Goal: Check status: Check status

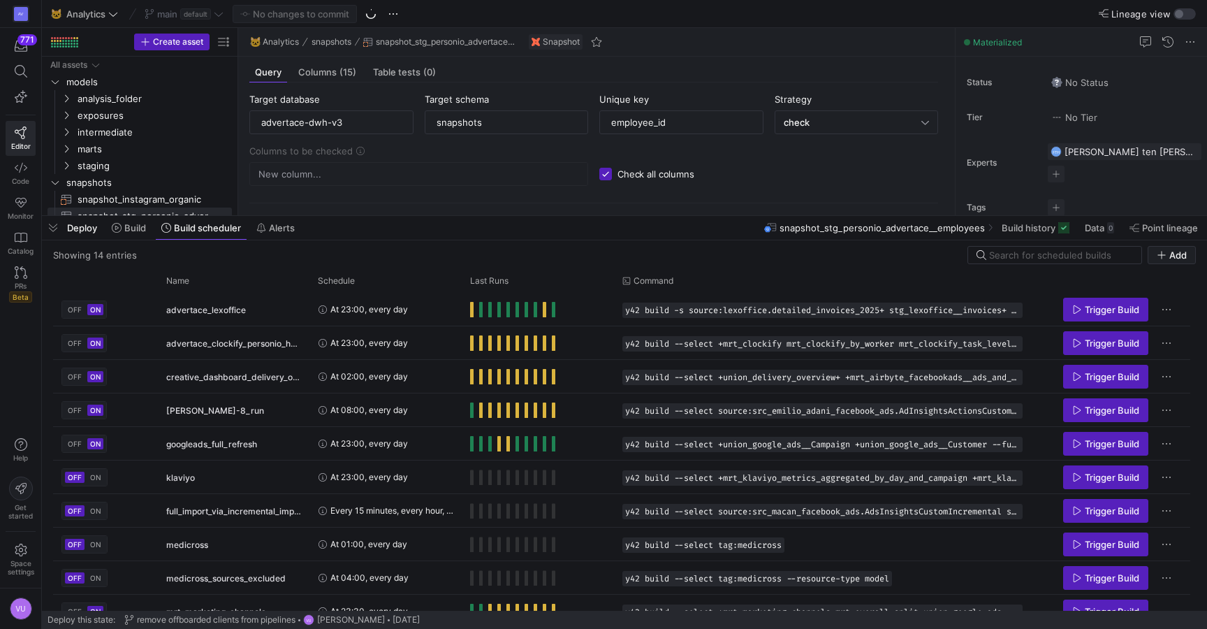
scroll to position [60, 0]
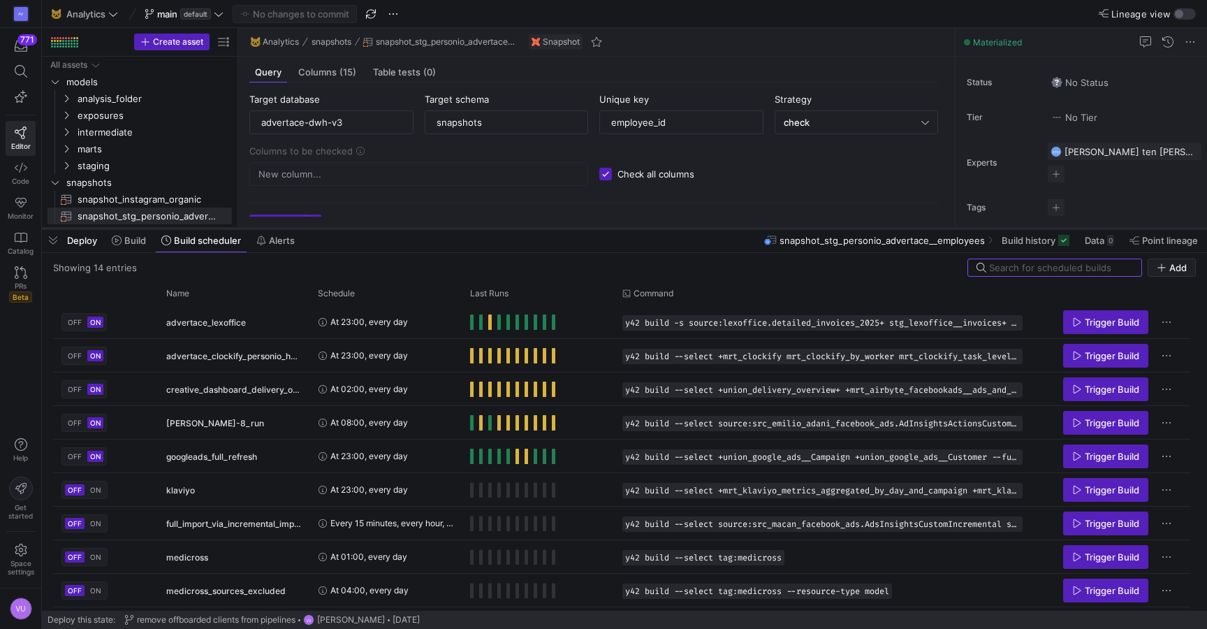
drag, startPoint x: 427, startPoint y: 373, endPoint x: 476, endPoint y: 228, distance: 153.5
click at [476, 228] on div at bounding box center [624, 229] width 1165 height 6
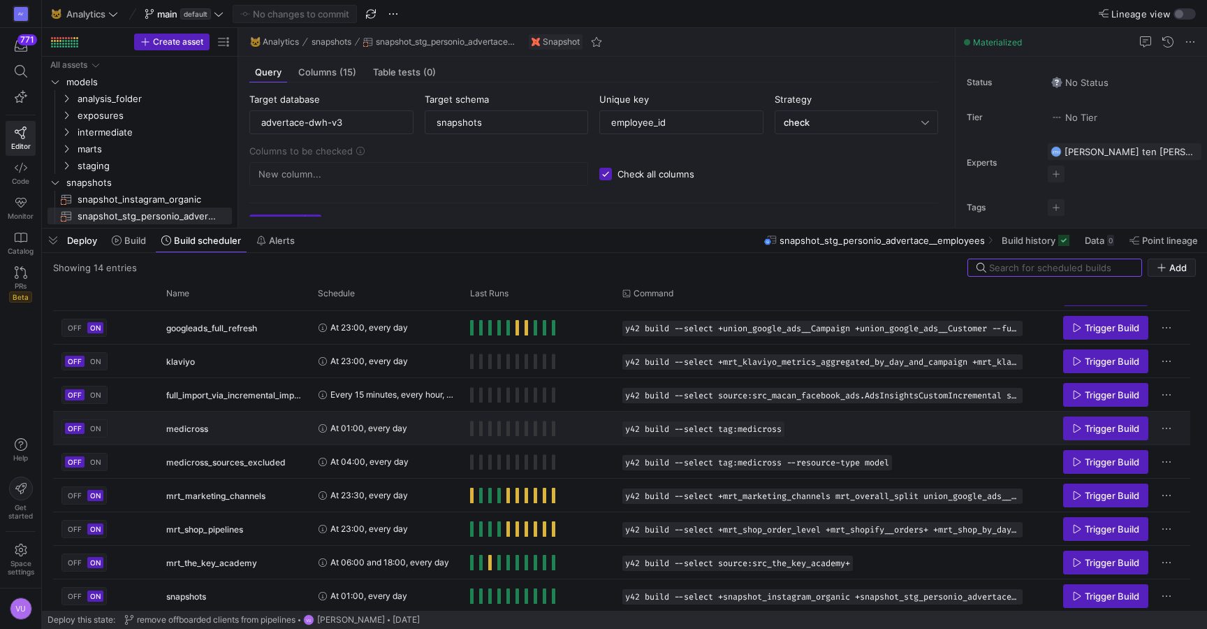
scroll to position [135, 0]
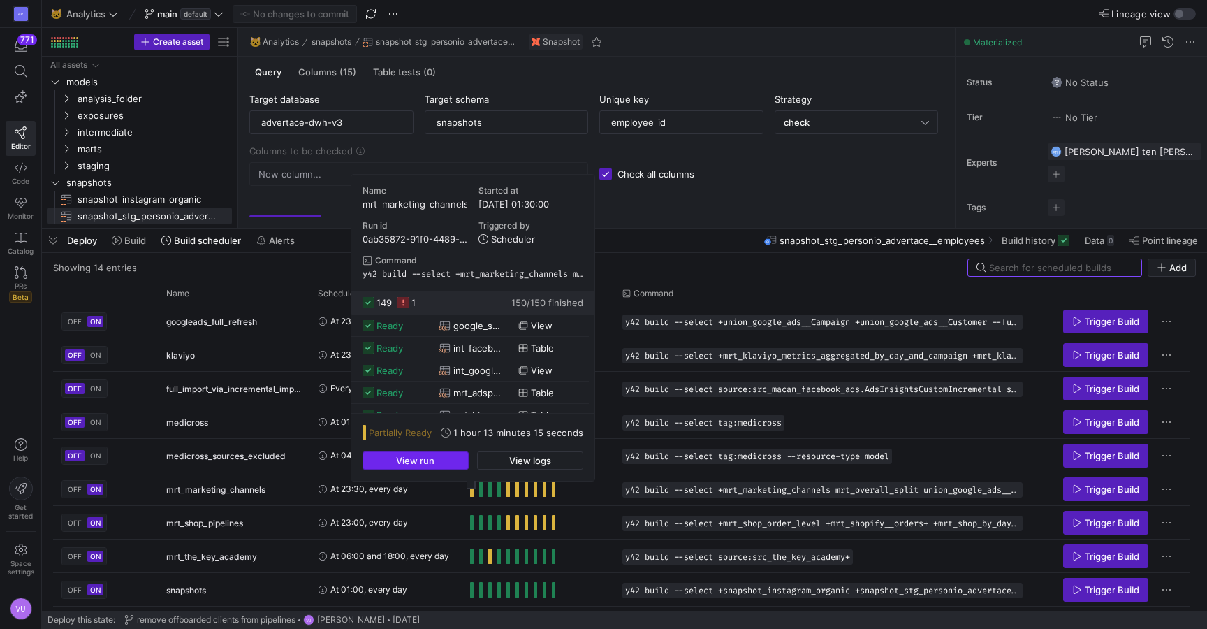
click at [431, 453] on span "button" at bounding box center [415, 460] width 105 height 17
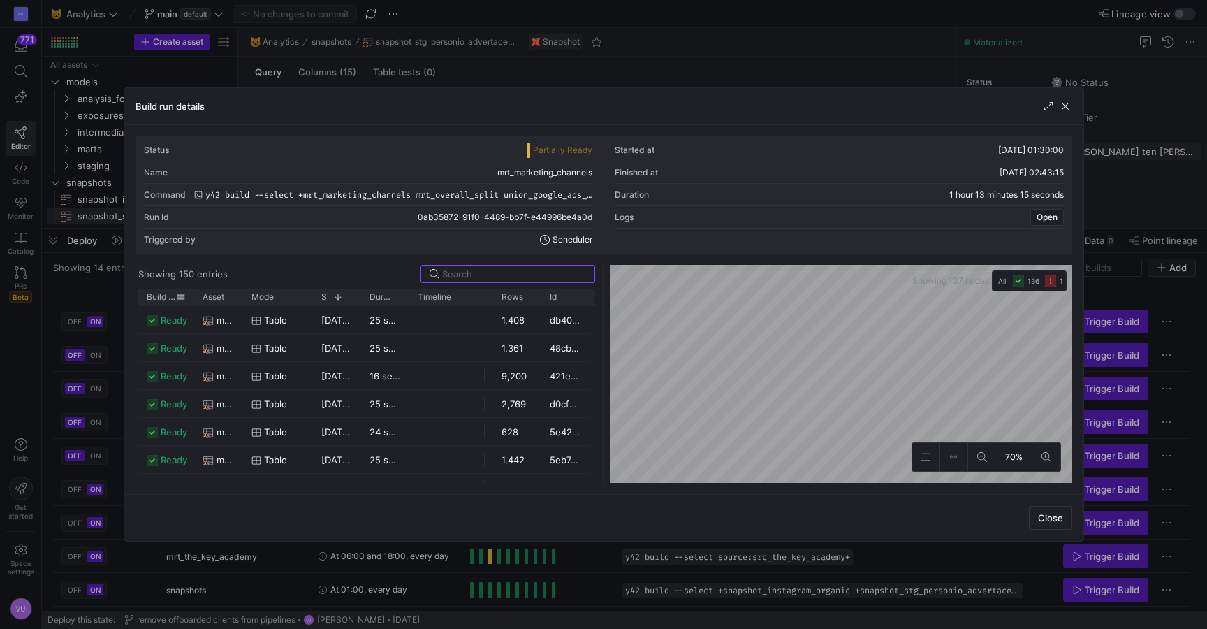
click at [157, 301] on span "Build status" at bounding box center [161, 297] width 29 height 10
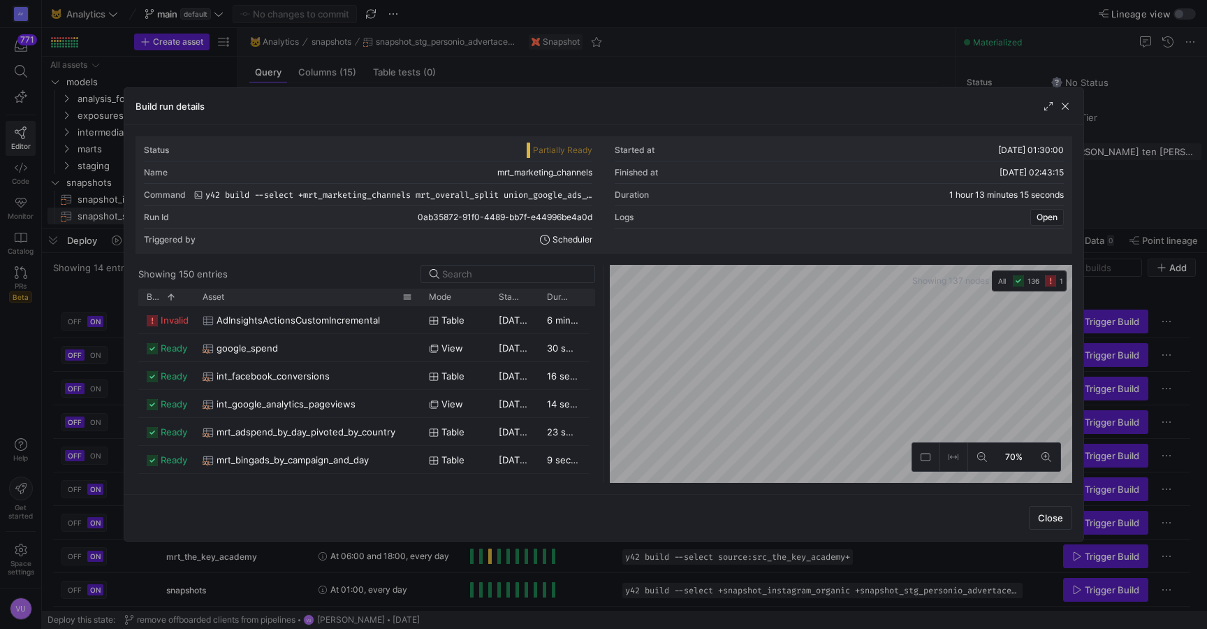
drag, startPoint x: 240, startPoint y: 293, endPoint x: 418, endPoint y: 295, distance: 177.4
click at [418, 295] on div at bounding box center [421, 296] width 6 height 17
click at [288, 318] on span "AdInsightsActionsCustomIncremental" at bounding box center [298, 320] width 163 height 27
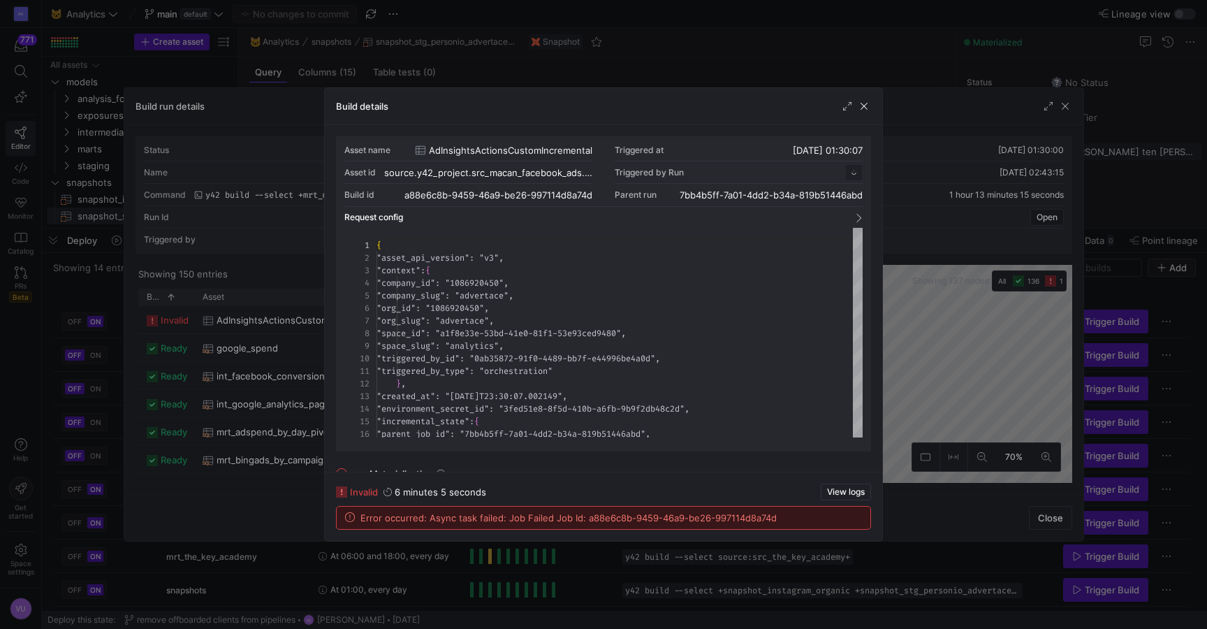
scroll to position [126, 0]
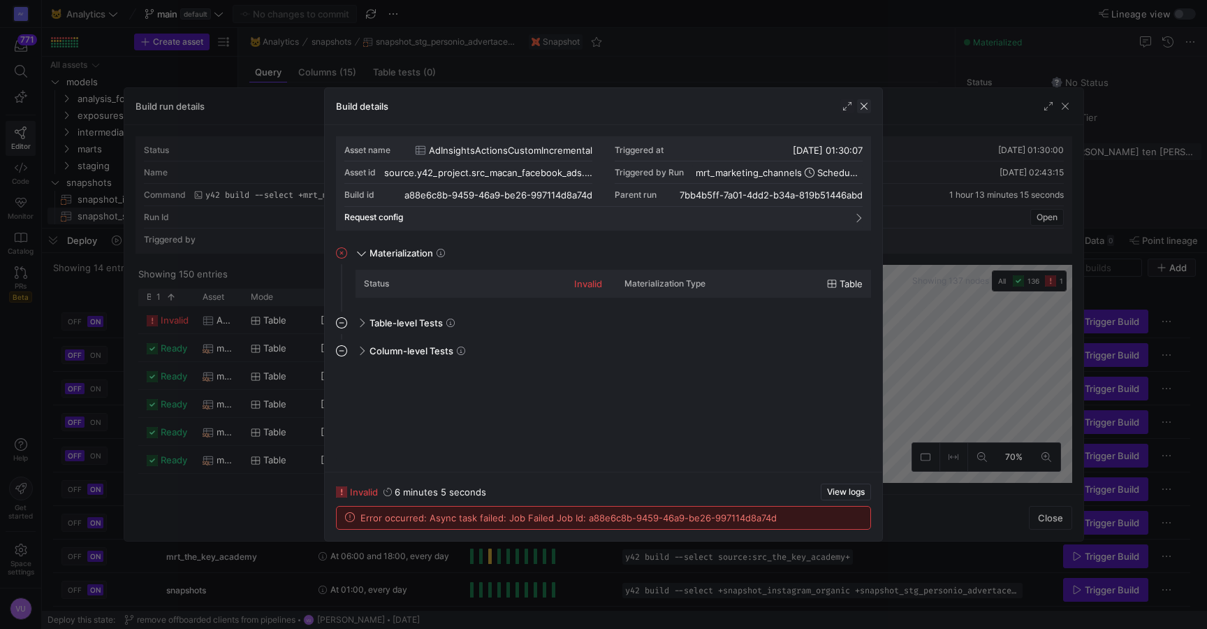
click at [861, 107] on span "button" at bounding box center [864, 106] width 14 height 14
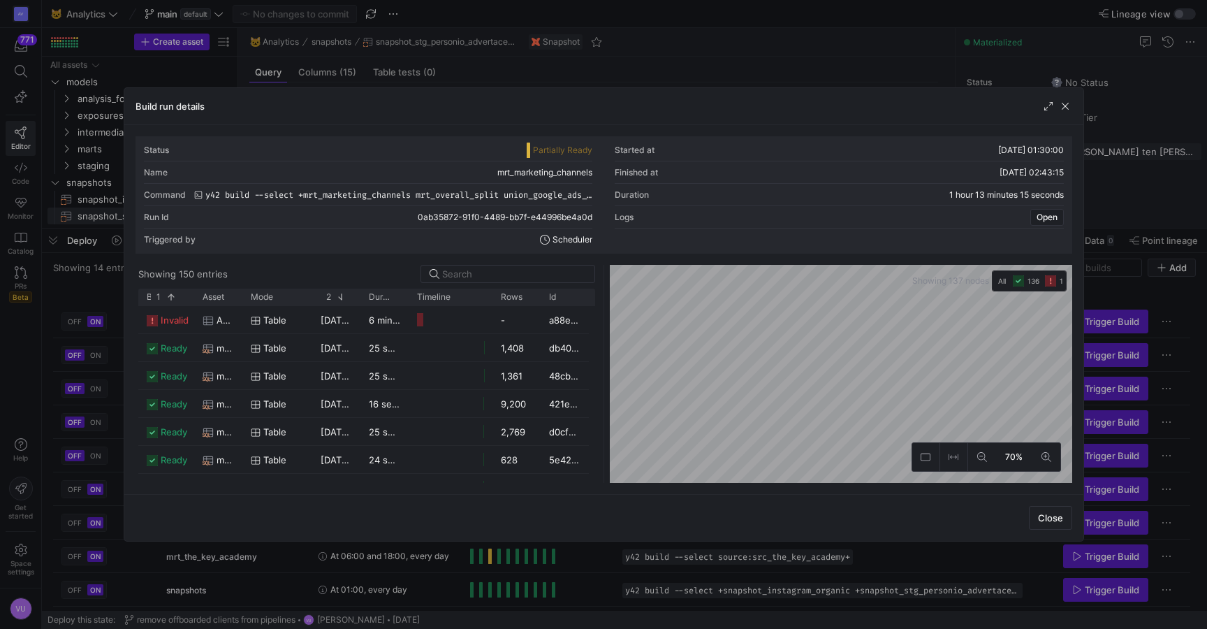
click at [1066, 98] on div "Build run details" at bounding box center [603, 106] width 959 height 37
click at [1064, 112] on span "button" at bounding box center [1065, 106] width 14 height 14
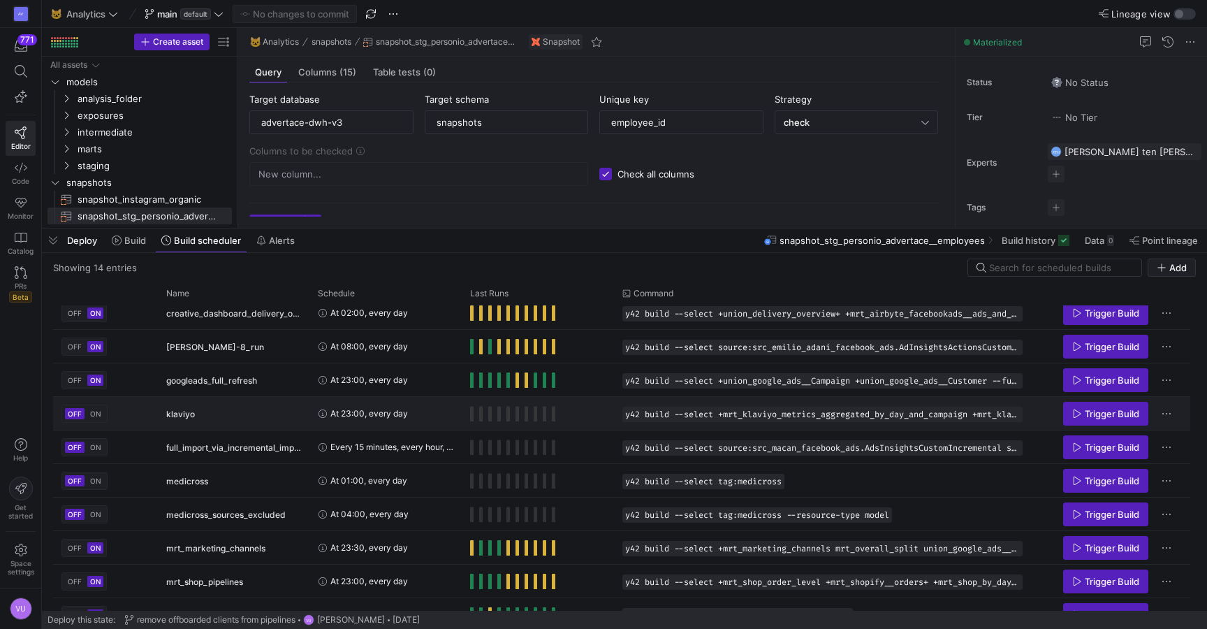
scroll to position [0, 0]
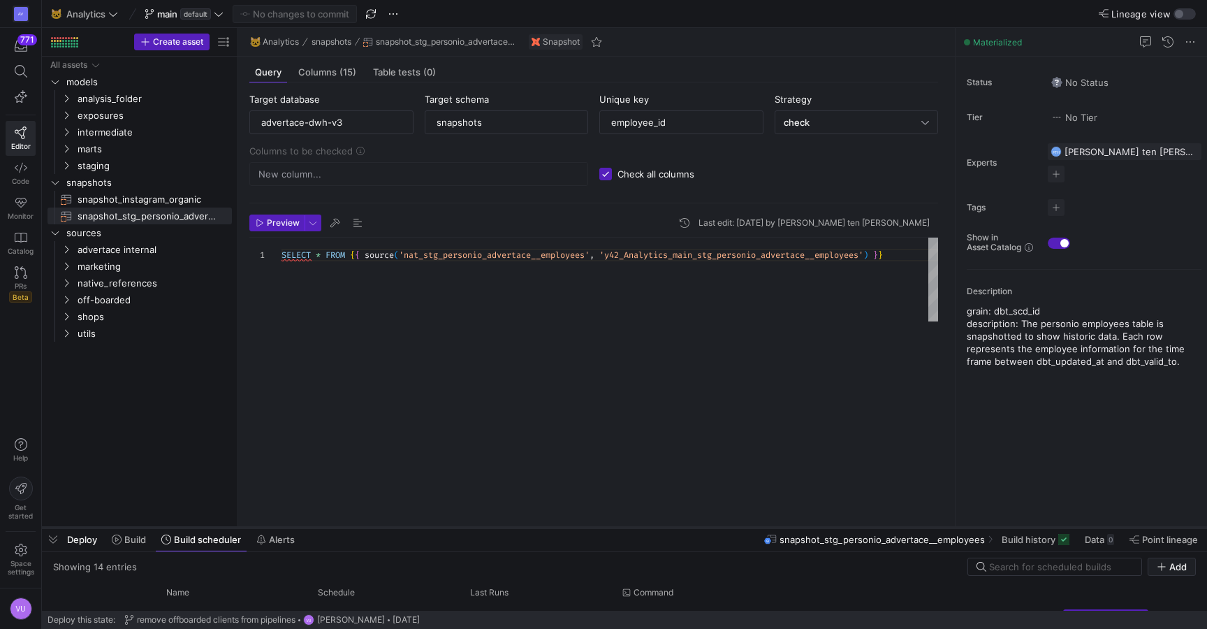
drag, startPoint x: 609, startPoint y: 227, endPoint x: 572, endPoint y: 526, distance: 301.2
click at [572, 526] on div at bounding box center [624, 528] width 1165 height 6
